Goal: Register for event/course

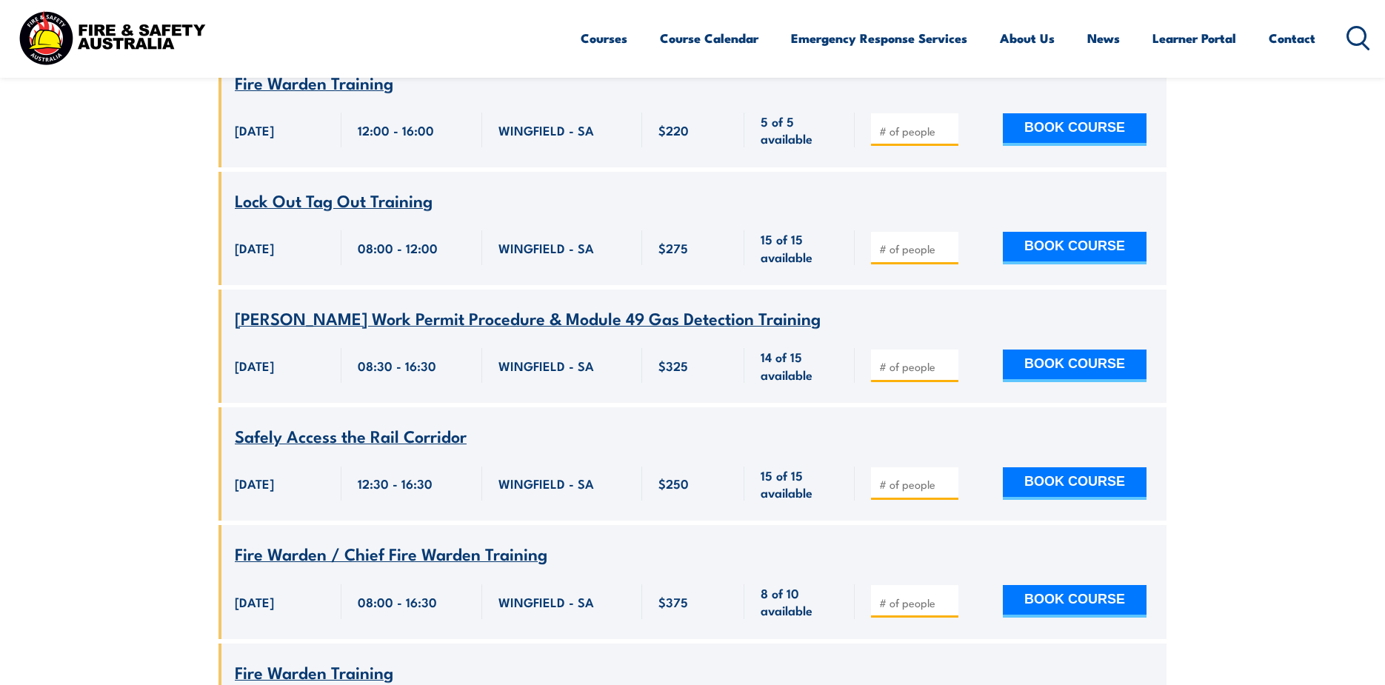
scroll to position [7183, 0]
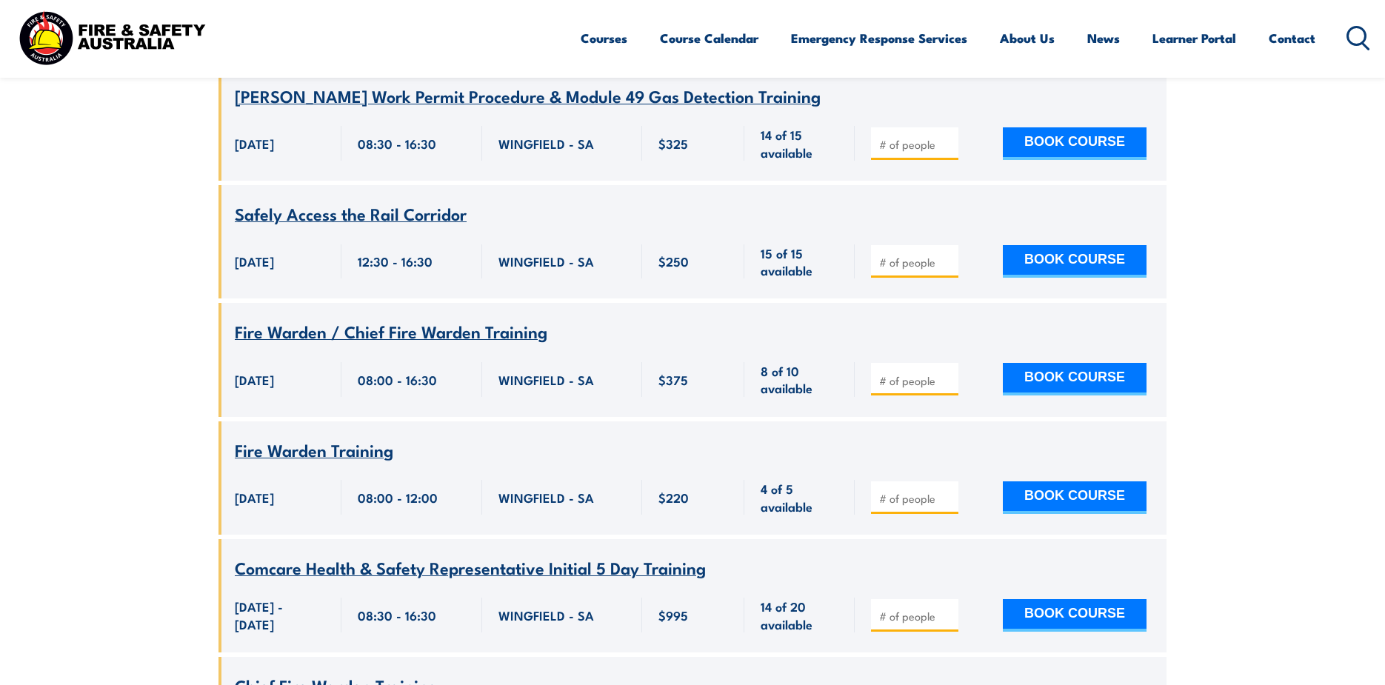
click at [376, 201] on span "Safely Access the Rail Corridor" at bounding box center [351, 213] width 232 height 25
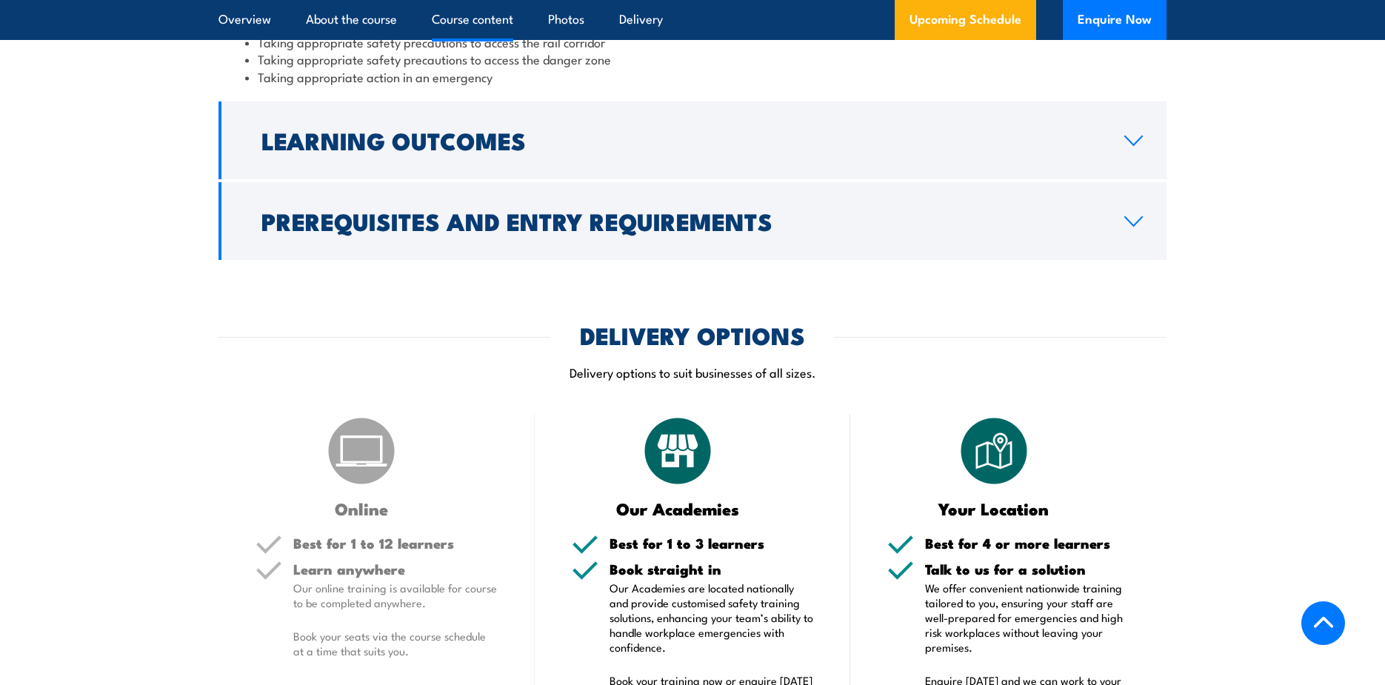
scroll to position [1111, 0]
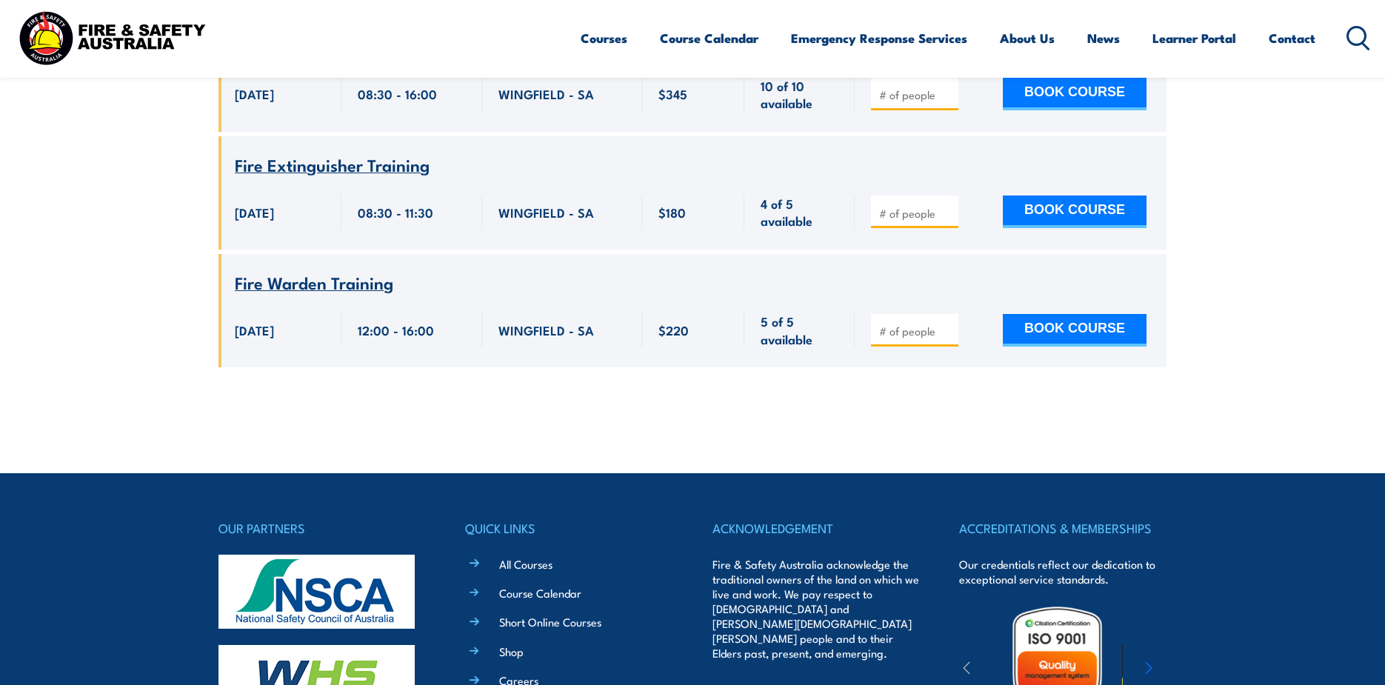
scroll to position [9034, 0]
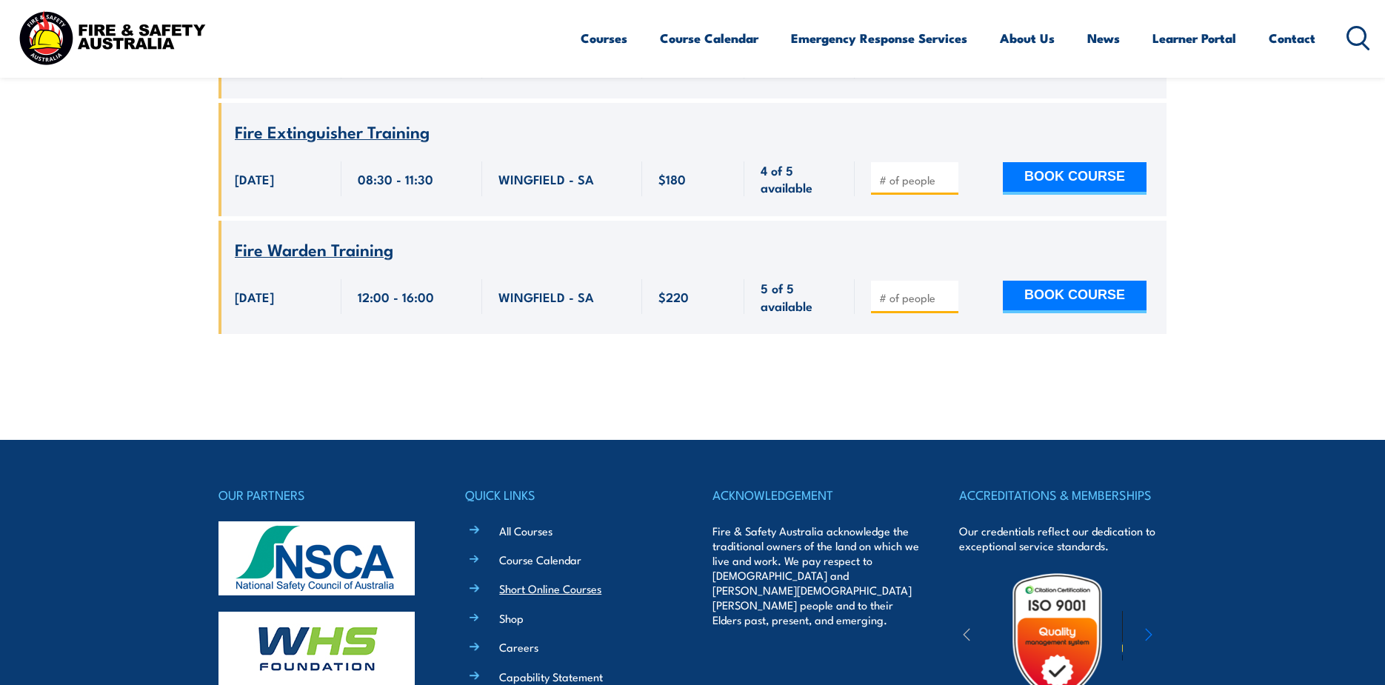
click at [555, 596] on link "Short Online Courses" at bounding box center [550, 589] width 102 height 16
